Goal: Information Seeking & Learning: Learn about a topic

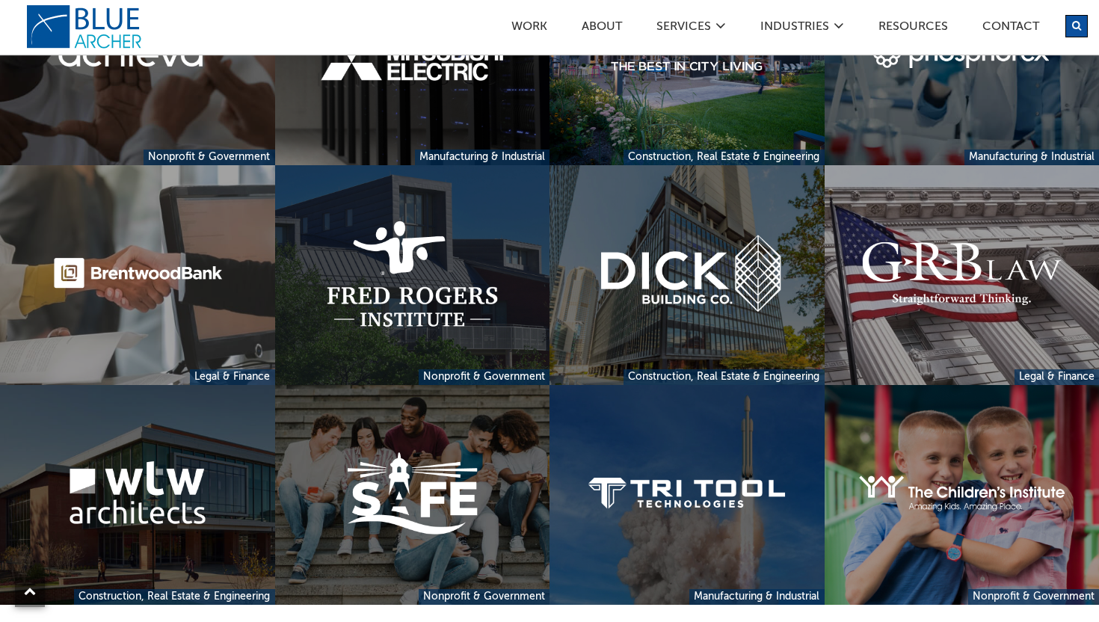
scroll to position [1233, 0]
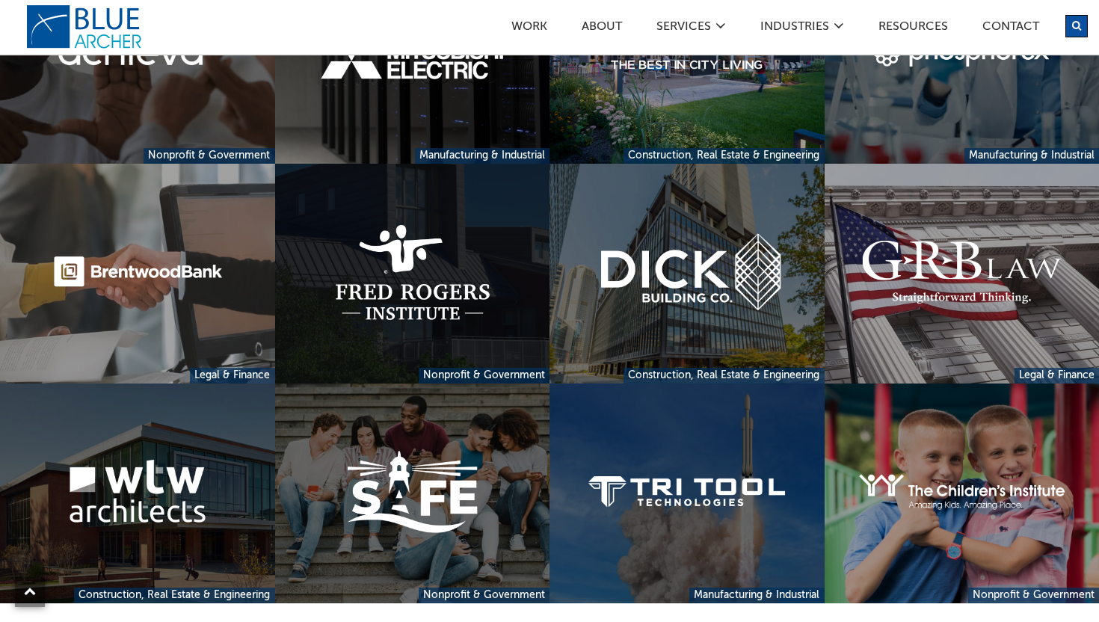
click at [459, 302] on link at bounding box center [412, 274] width 275 height 220
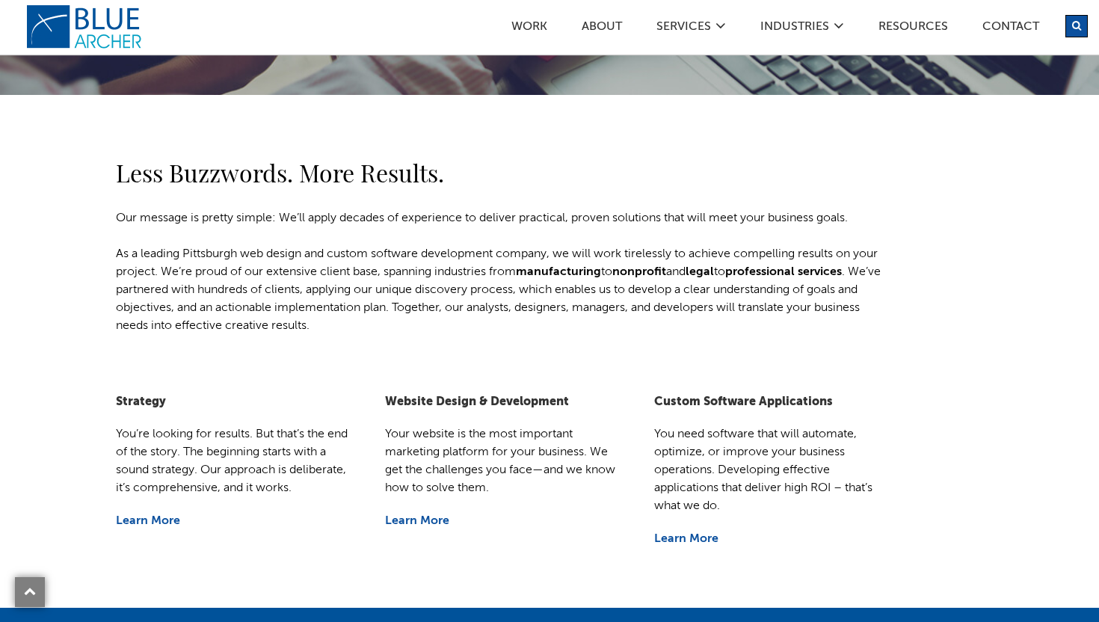
scroll to position [378, 0]
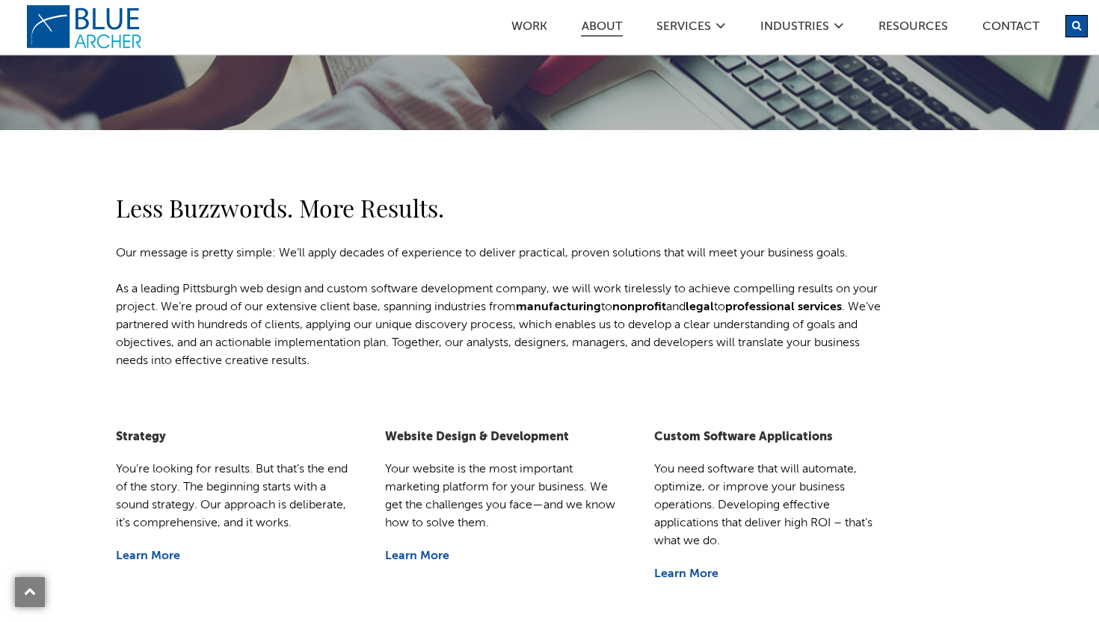
click at [614, 21] on link "ABOUT" at bounding box center [602, 29] width 42 height 16
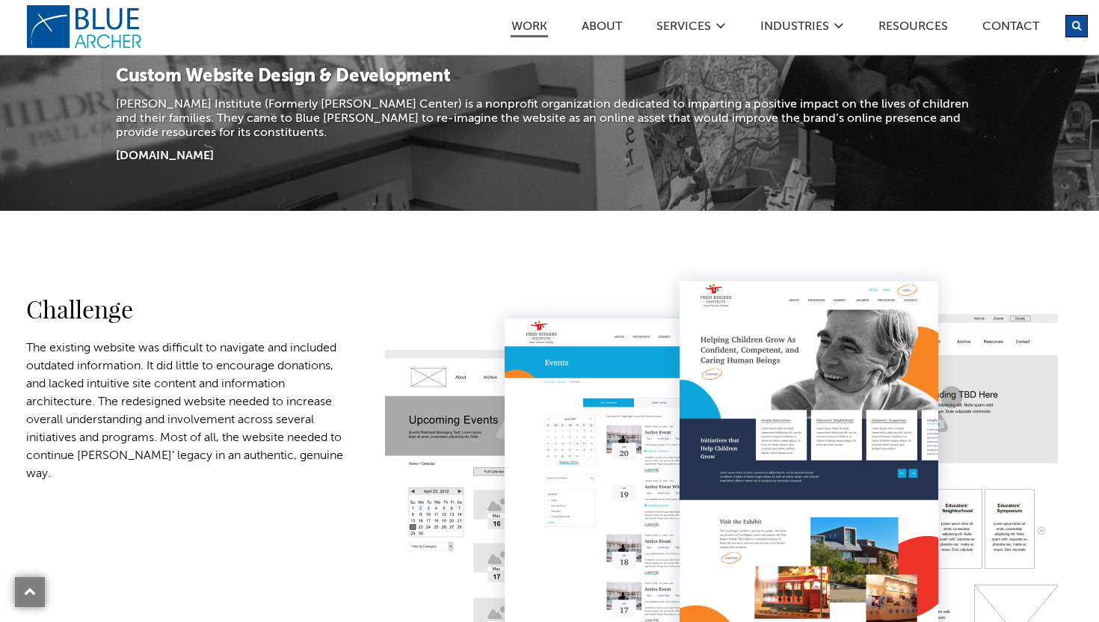
scroll to position [462, 0]
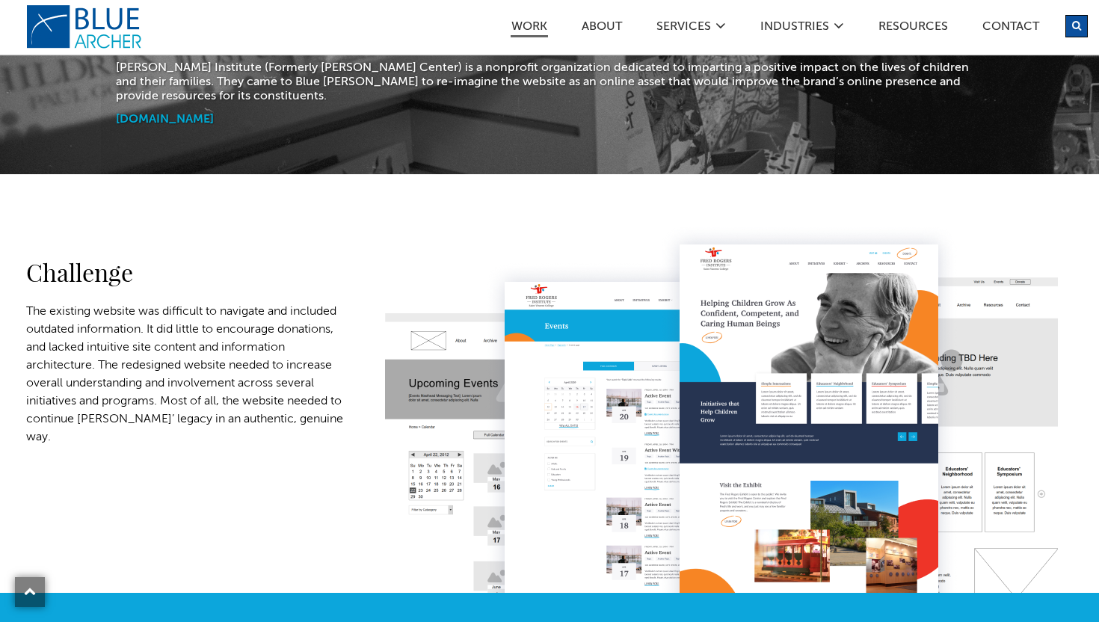
click at [214, 118] on link "www.fredrogersinstitute.org" at bounding box center [165, 120] width 98 height 12
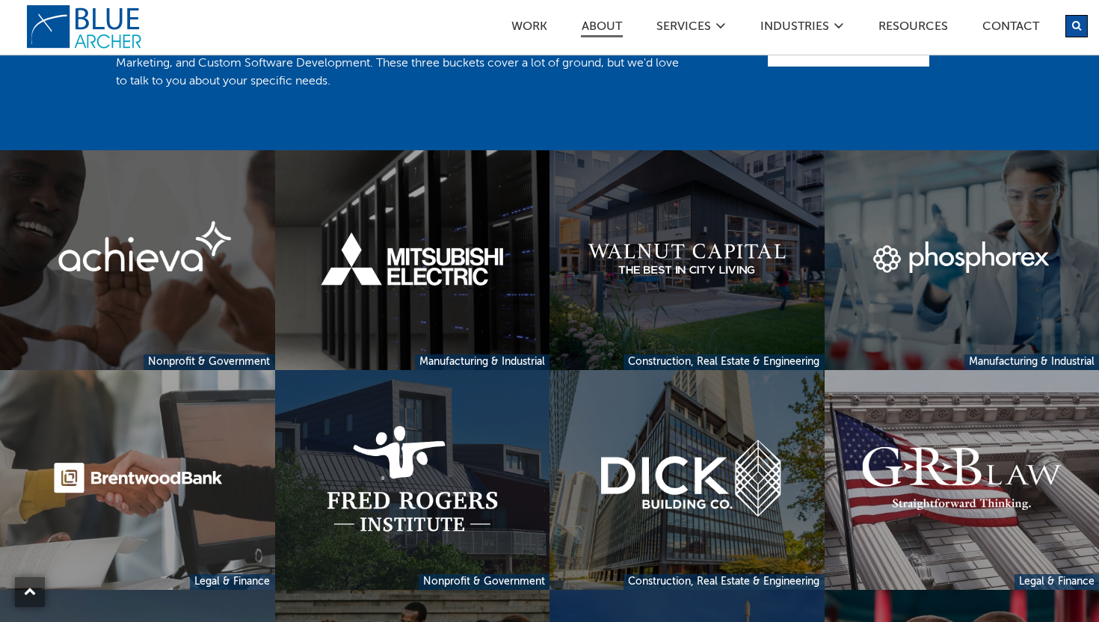
scroll to position [3194, 0]
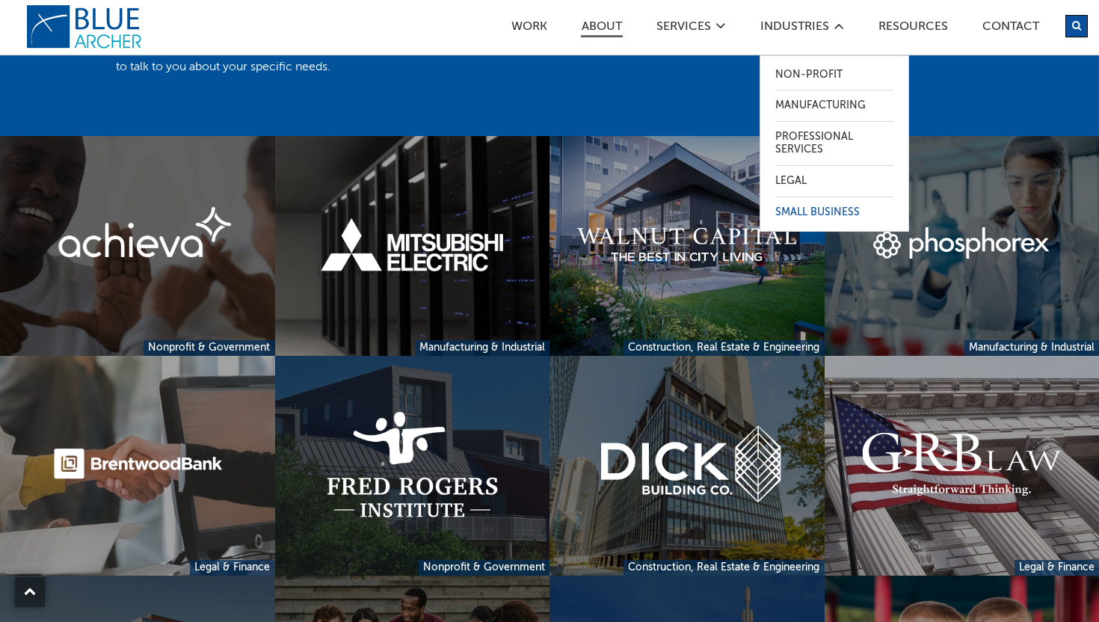
click at [816, 215] on link "Small Business" at bounding box center [835, 212] width 118 height 31
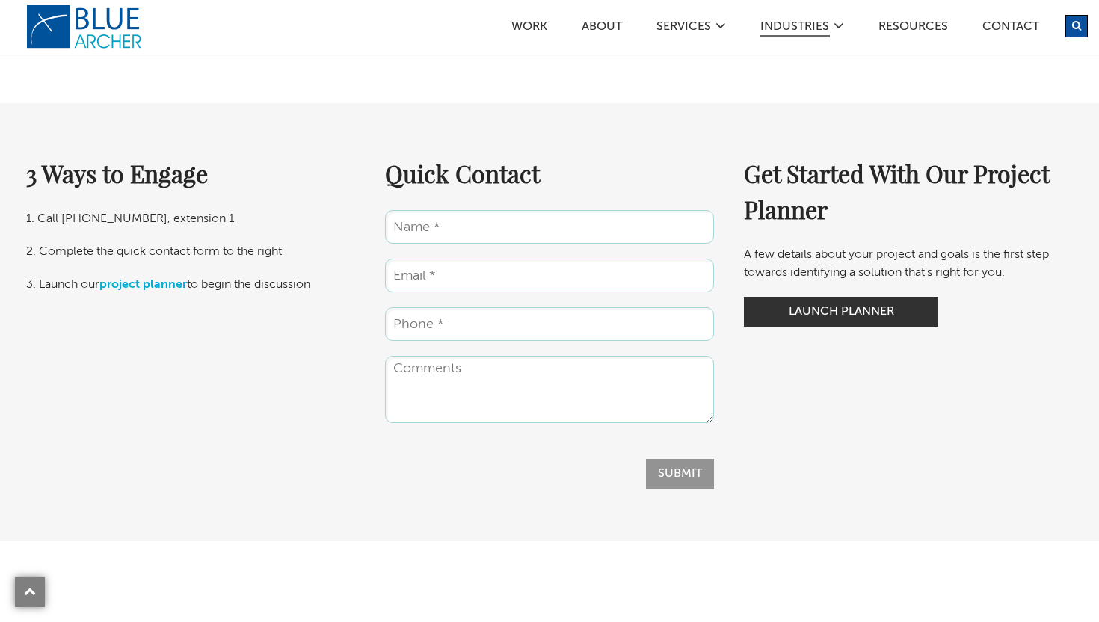
scroll to position [2977, 0]
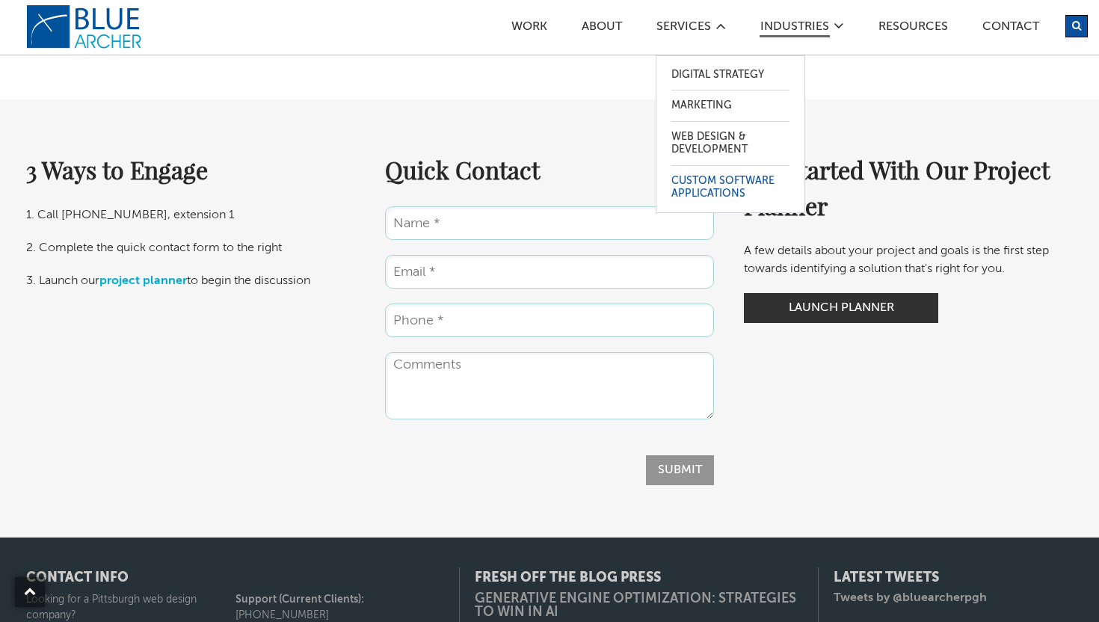
click at [720, 188] on link "Custom Software Applications" at bounding box center [731, 187] width 118 height 43
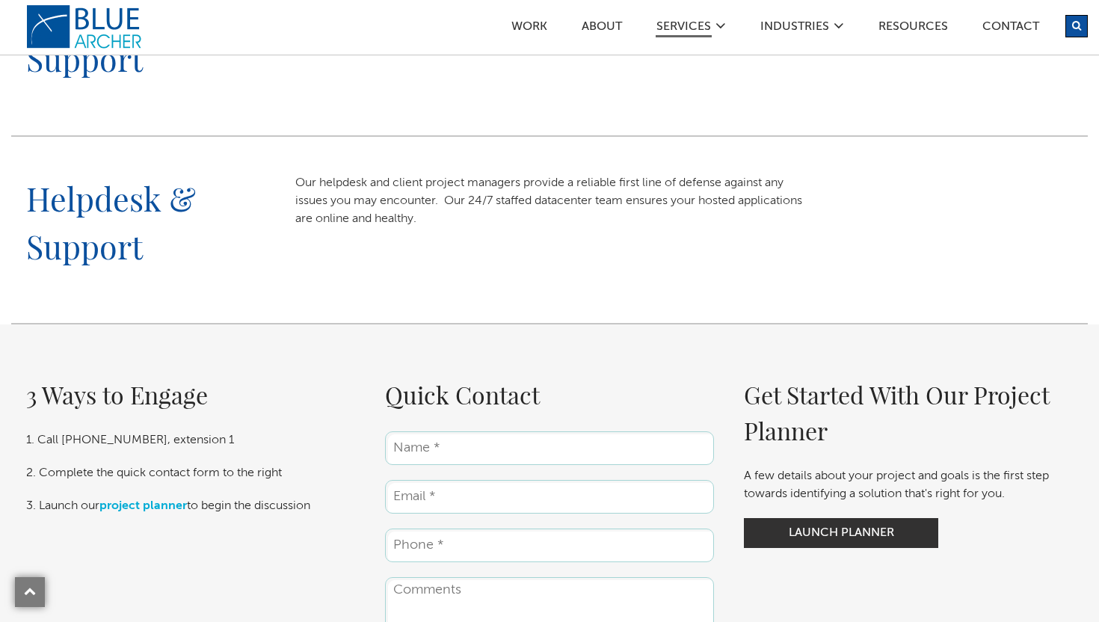
scroll to position [1791, 0]
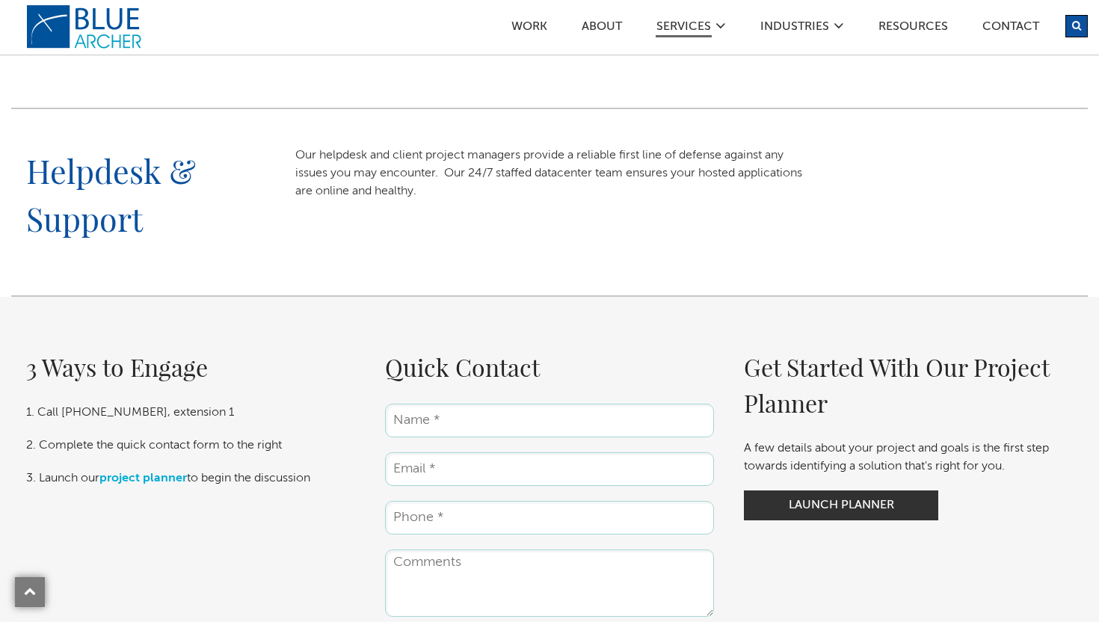
click at [547, 25] on ul "Work ABOUT SERVICES Digital Strategy Marketing Web Design & Development Custom …" at bounding box center [792, 26] width 562 height 13
click at [529, 25] on link "Work" at bounding box center [529, 29] width 37 height 16
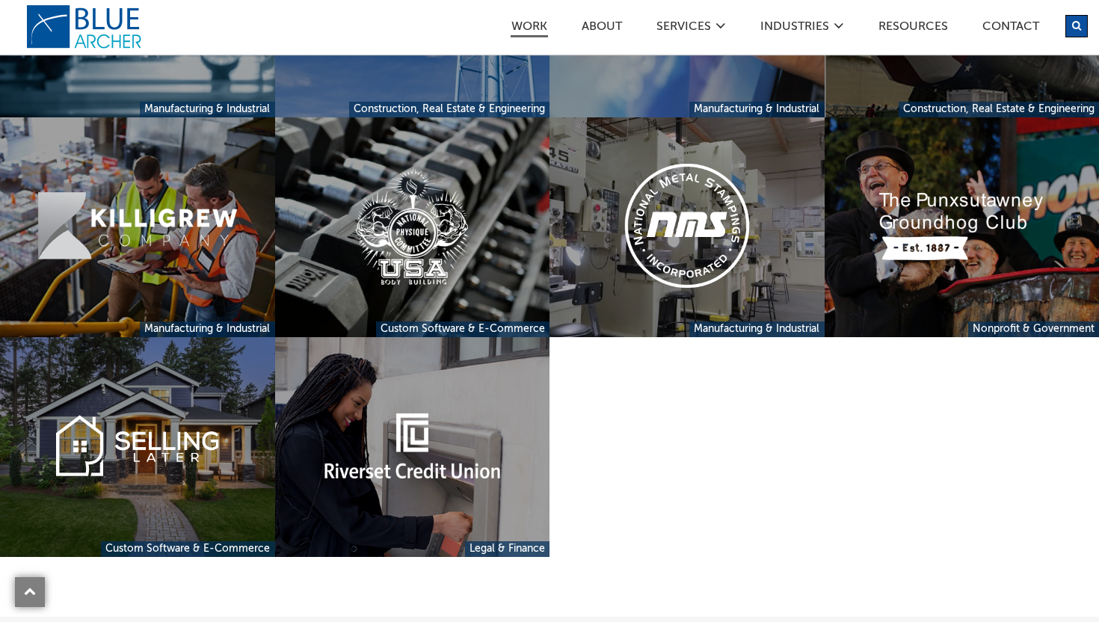
scroll to position [2977, 0]
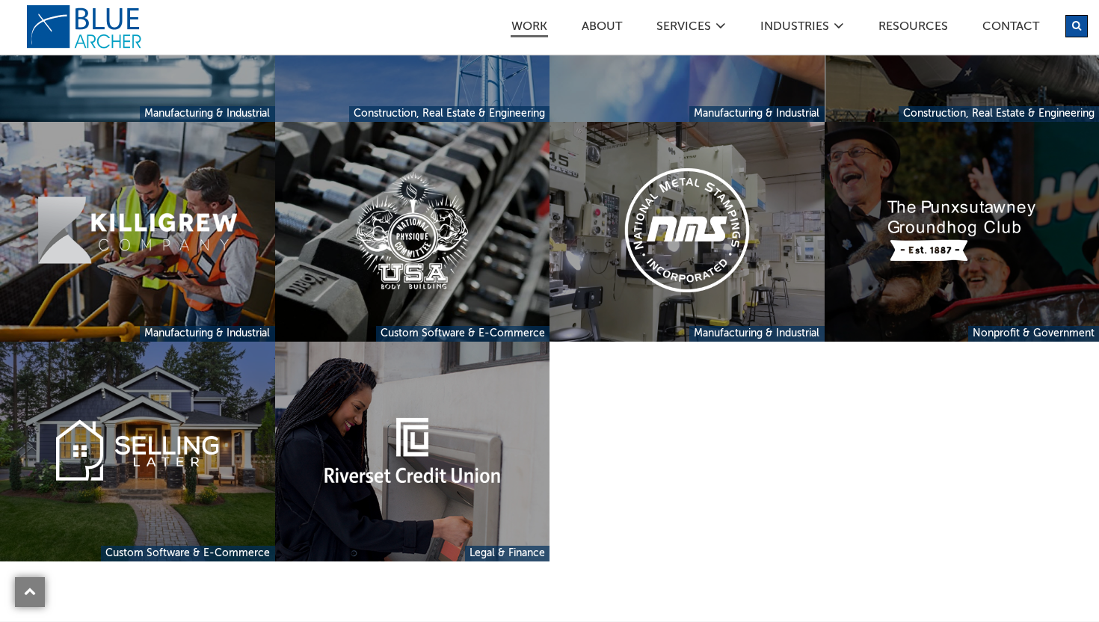
click at [945, 185] on link at bounding box center [962, 232] width 275 height 220
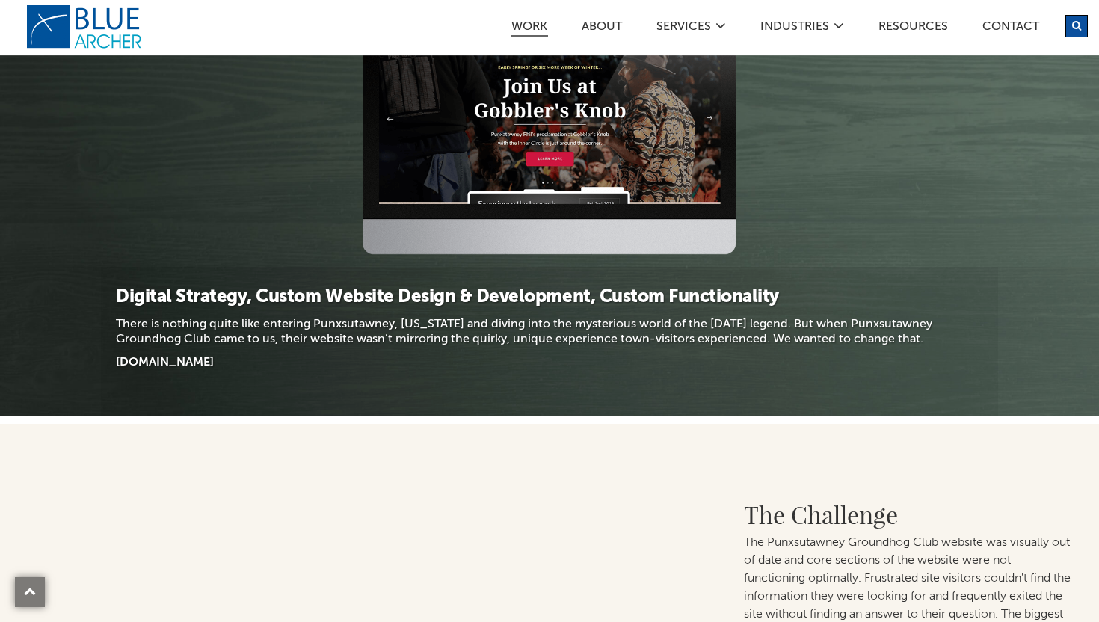
scroll to position [207, 0]
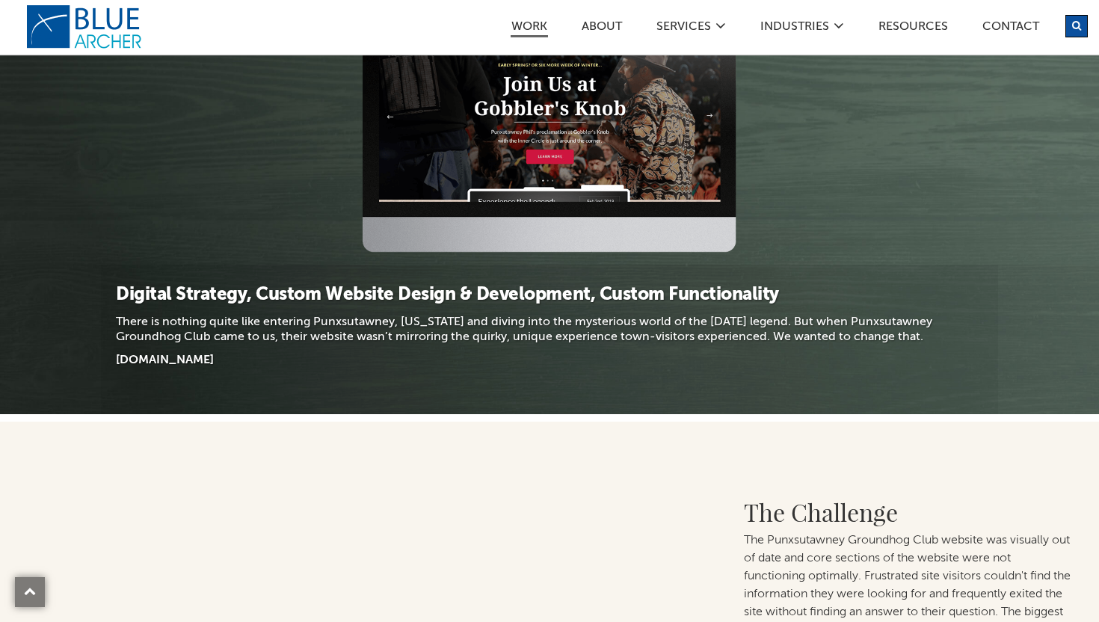
click at [214, 366] on div "Digital Strategy, Custom Website Design & Development, Custom Functionality The…" at bounding box center [549, 340] width 897 height 150
click at [212, 383] on div "Digital Strategy, Custom Website Design & Development, Custom Functionality The…" at bounding box center [549, 340] width 897 height 150
click at [209, 366] on link "[DOMAIN_NAME]" at bounding box center [165, 361] width 98 height 12
